Goal: Register for event/course

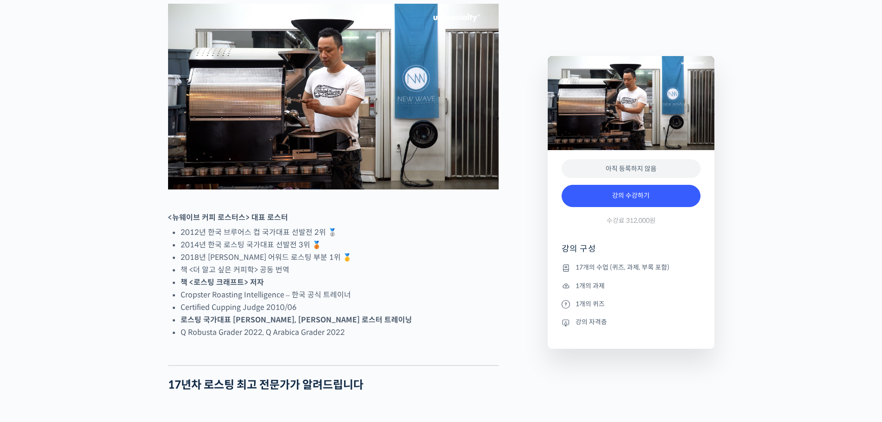
scroll to position [434, 0]
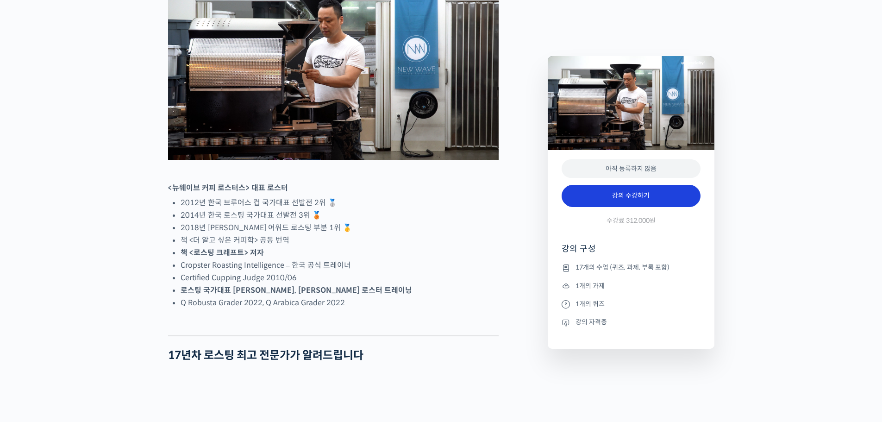
click at [616, 197] on link "강의 수강하기" at bounding box center [631, 196] width 139 height 22
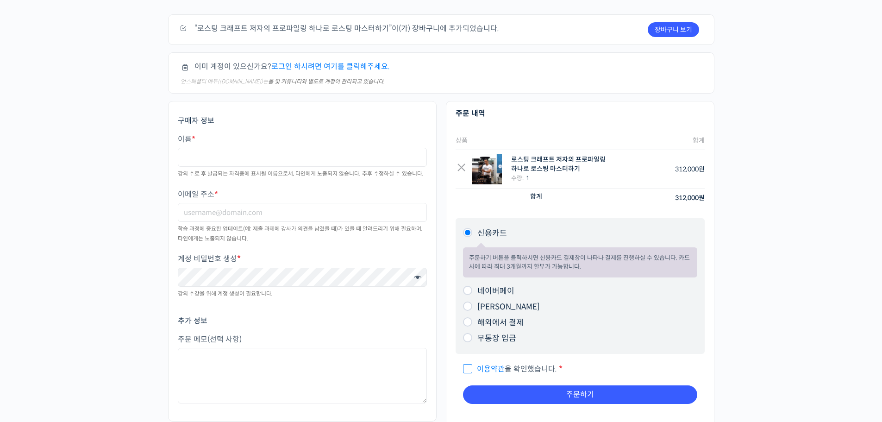
scroll to position [46, 0]
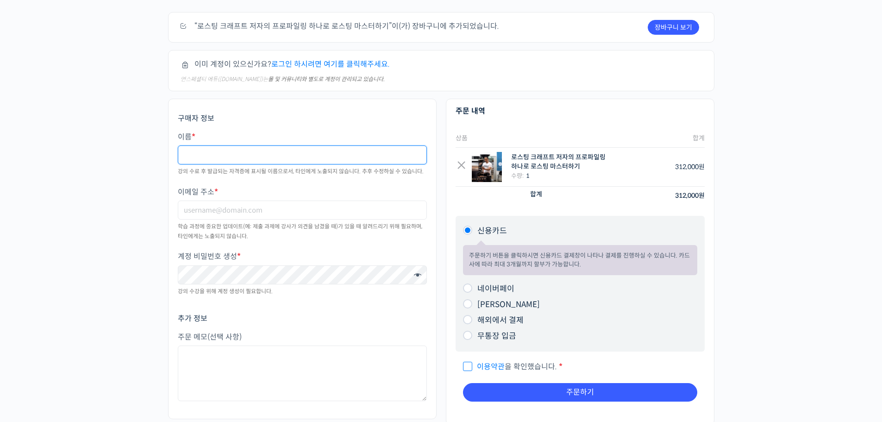
click at [283, 147] on input "이름 *" at bounding box center [302, 154] width 249 height 19
type input "s"
type input "남궁태현"
click at [257, 204] on input "이메일 주소 *" at bounding box center [302, 210] width 249 height 19
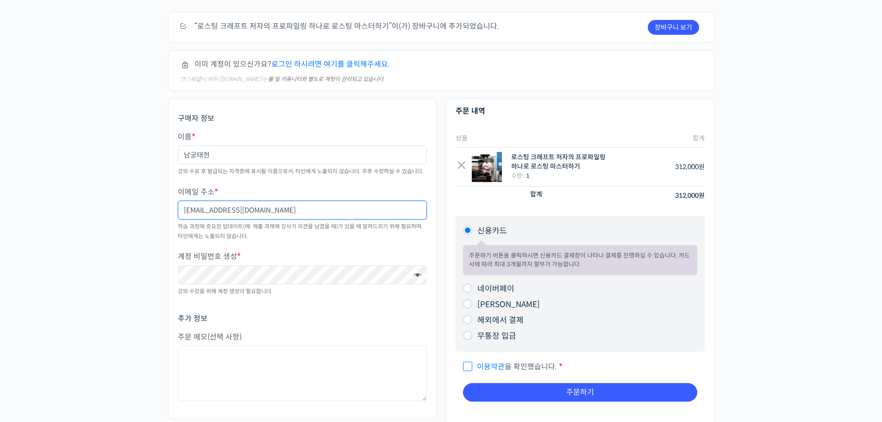
type input "xogus8684@naver.com"
click at [415, 278] on span at bounding box center [415, 276] width 12 height 13
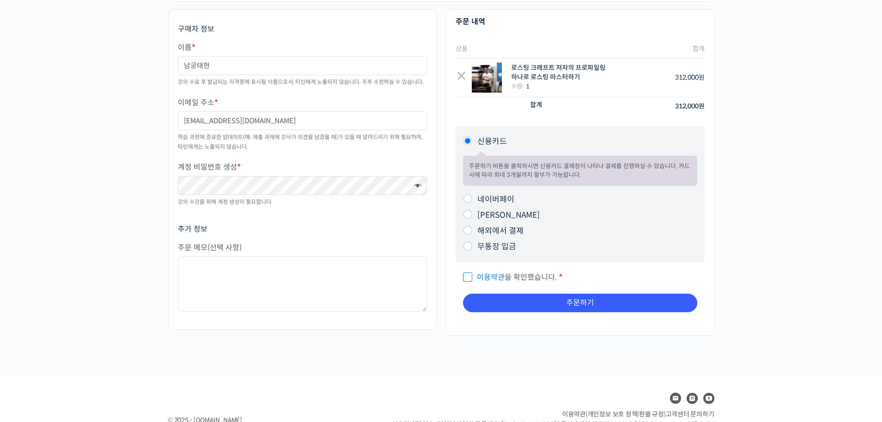
scroll to position [132, 0]
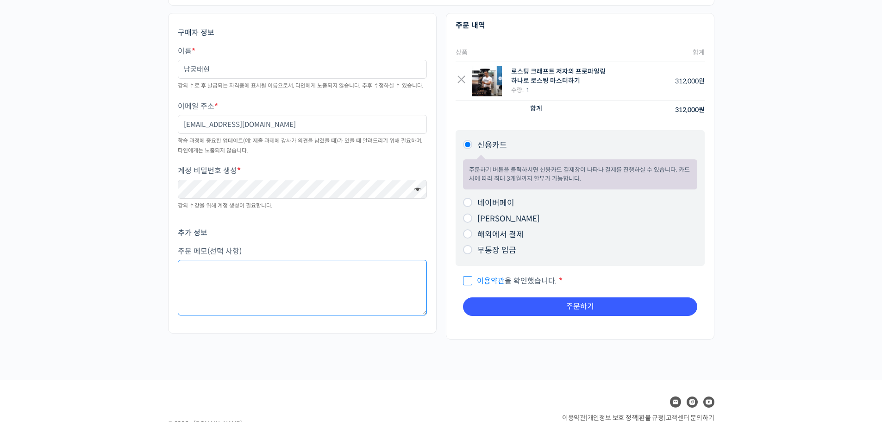
click at [381, 291] on textarea "주문 메모 (선택 사항)" at bounding box center [302, 288] width 249 height 56
type textarea "w"
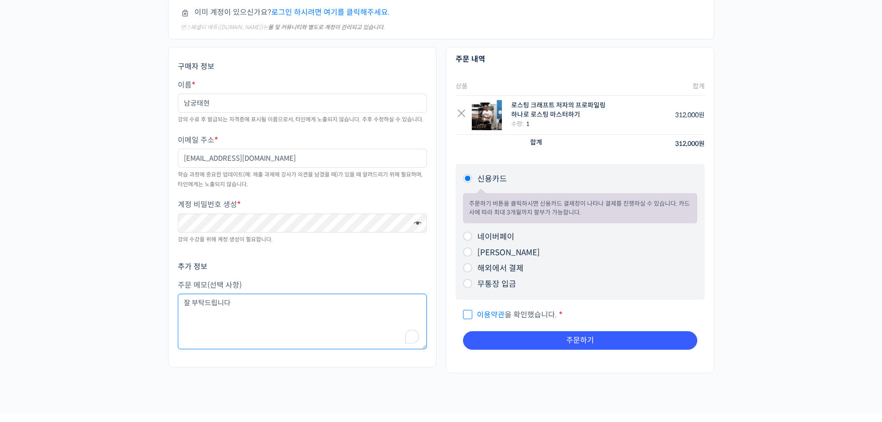
scroll to position [0, 0]
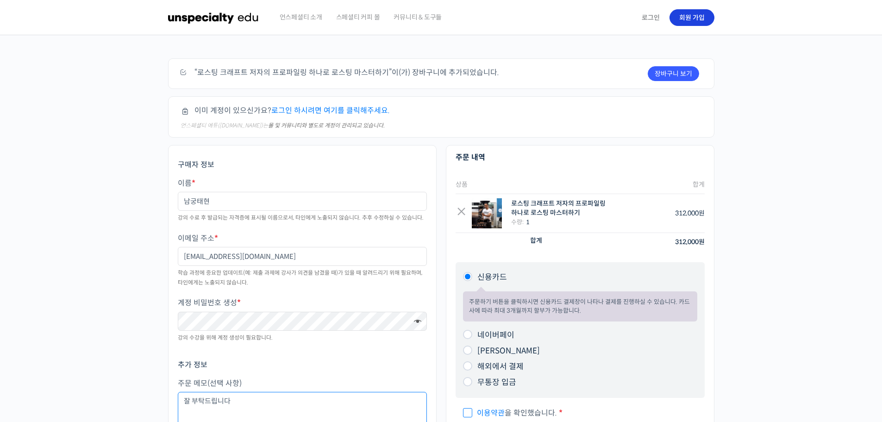
type textarea "잘 부탁드립니다"
click at [692, 20] on link "회원 가입" at bounding box center [692, 17] width 45 height 17
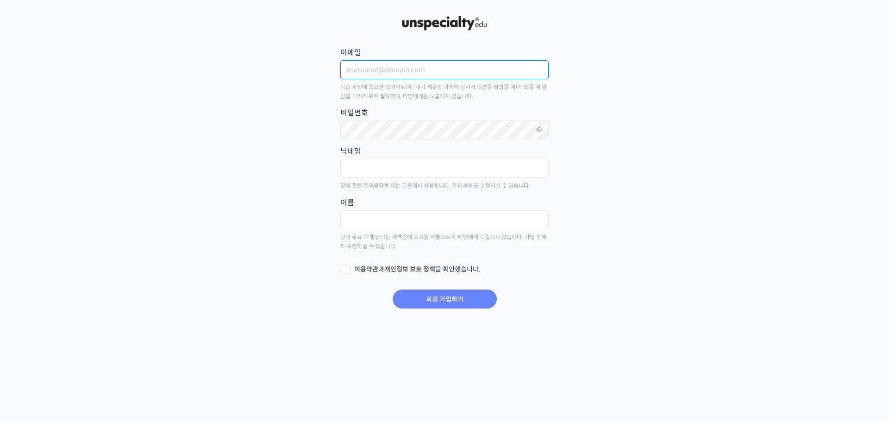
click at [441, 76] on input "이메일" at bounding box center [444, 69] width 208 height 19
type input "xogus8684@naver.com"
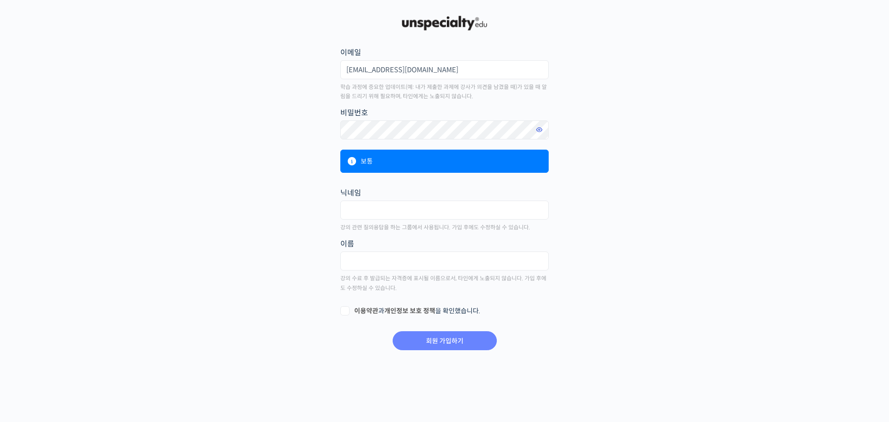
click at [540, 132] on icon at bounding box center [539, 130] width 8 height 13
click at [467, 204] on input "text" at bounding box center [444, 210] width 208 height 19
type input "TazCoffee"
click at [428, 267] on input "text" at bounding box center [444, 261] width 208 height 19
type input "s"
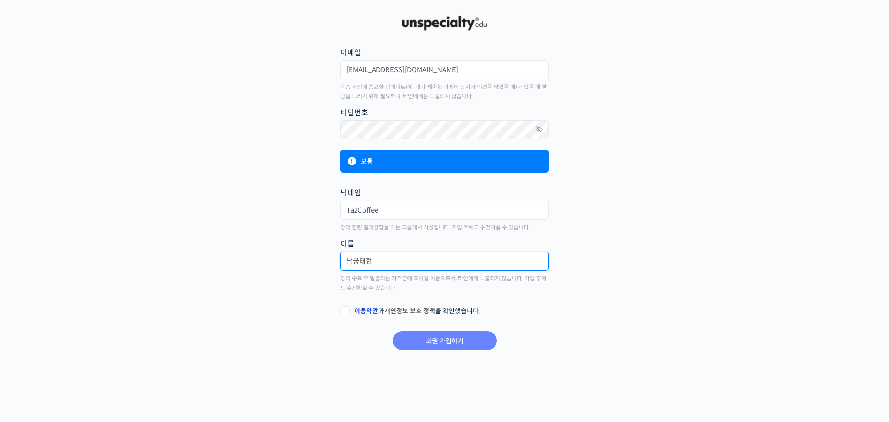
type input "남궁태현"
click at [367, 309] on link "이용약관" at bounding box center [366, 311] width 24 height 8
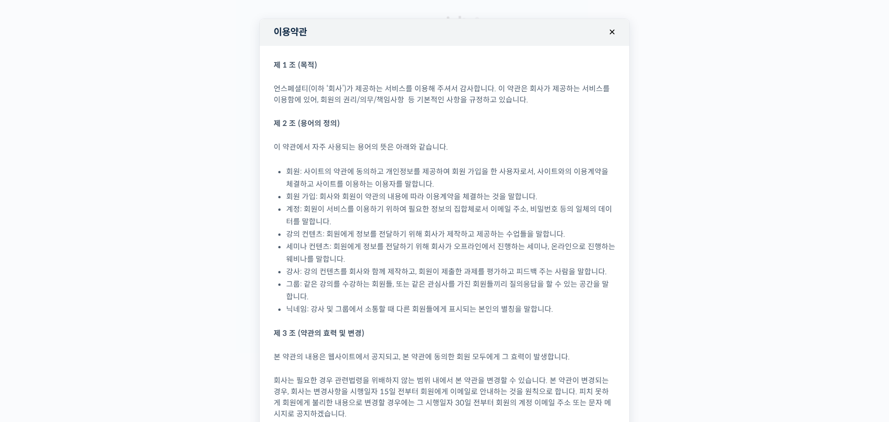
click at [608, 33] on button "×" at bounding box center [612, 32] width 20 height 20
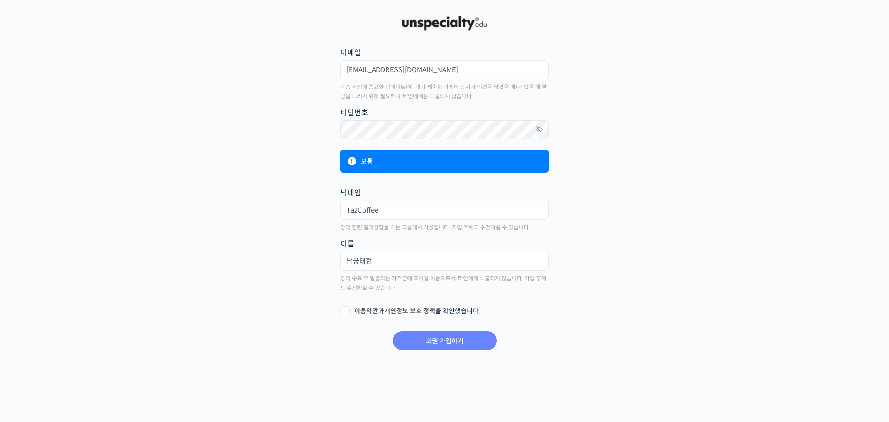
click at [349, 309] on label "이용약관 과 개인정보 보호 정책 을 확인했습니다." at bounding box center [444, 311] width 208 height 9
click at [346, 309] on input "이용약관 과 개인정보 보호 정책 을 확인했습니다." at bounding box center [343, 310] width 6 height 6
checkbox input "true"
click at [458, 342] on input "회원 가입하기" at bounding box center [445, 340] width 104 height 19
